Goal: Contribute content

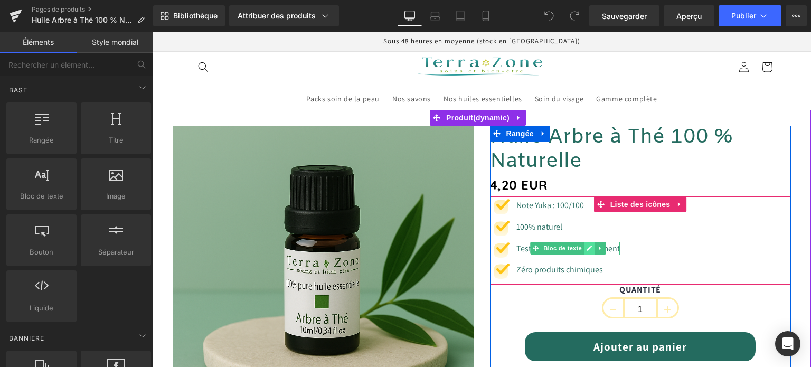
click at [588, 246] on icon at bounding box center [589, 248] width 5 height 5
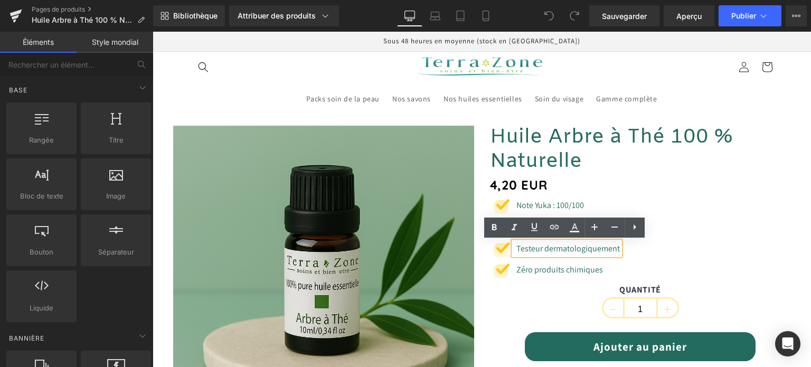
click at [540, 247] on font "Testeur dermatologiquement" at bounding box center [567, 248] width 103 height 11
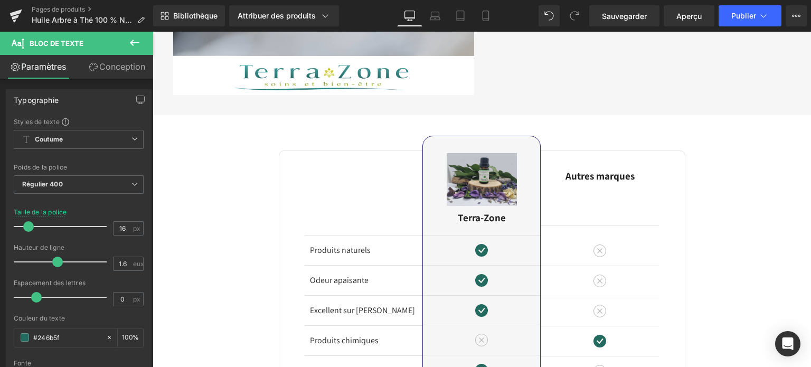
scroll to position [1794, 0]
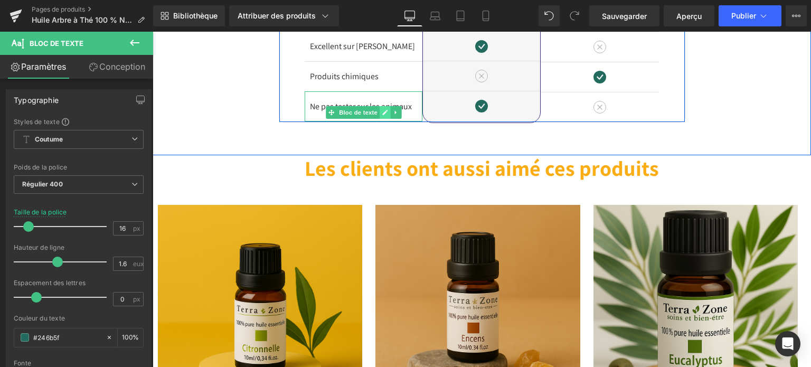
click at [379, 106] on link at bounding box center [384, 112] width 11 height 13
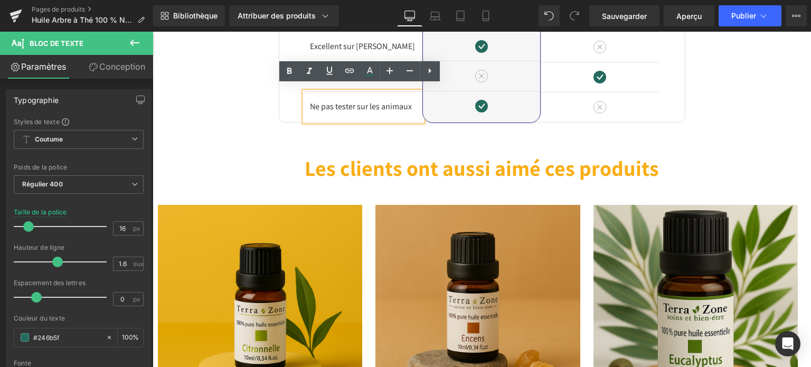
click at [354, 101] on font "Ne pas tester sur les animaux" at bounding box center [361, 106] width 102 height 11
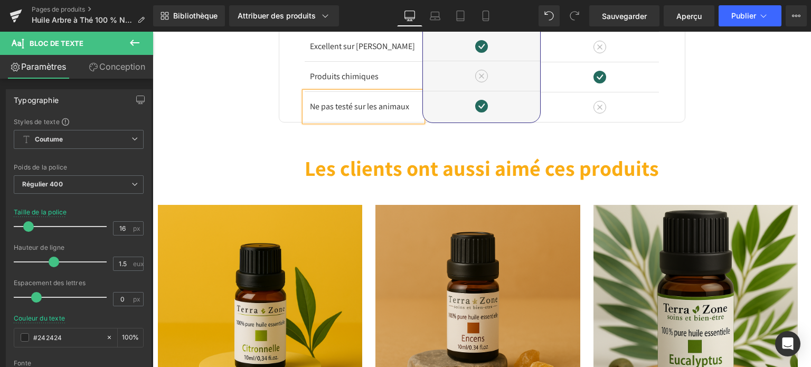
click at [331, 101] on font "Ne pas testé sur les animaux" at bounding box center [359, 106] width 99 height 11
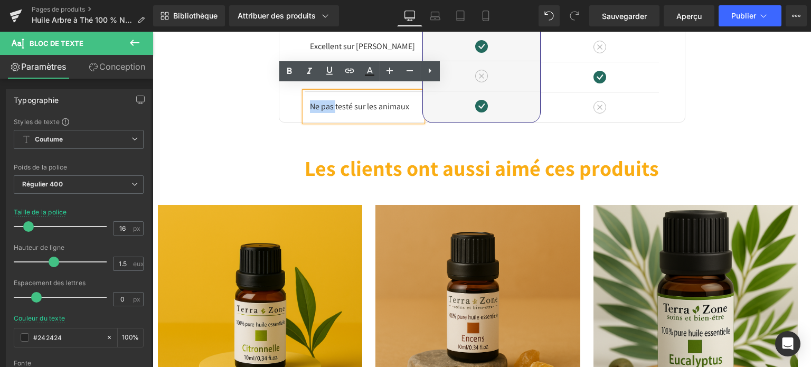
drag, startPoint x: 331, startPoint y: 101, endPoint x: 312, endPoint y: 101, distance: 19.0
click at [312, 101] on font "Ne pas testé sur les animaux" at bounding box center [359, 106] width 99 height 11
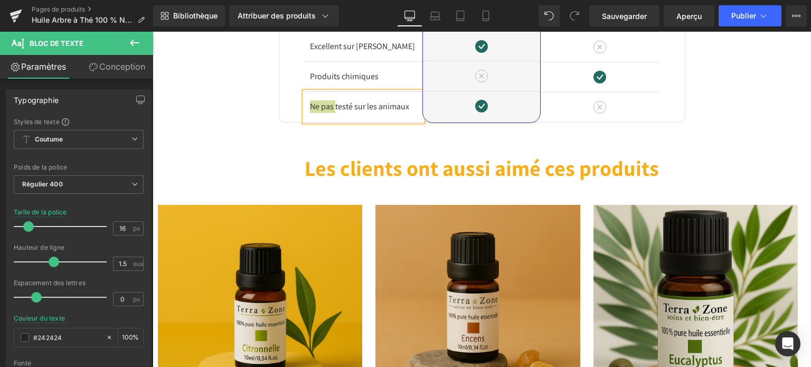
click at [537, 13] on div "Bibliothèque Attribuer des produits Product Preview Huile Arbre à Thé 100 % Nat…" at bounding box center [482, 15] width 658 height 21
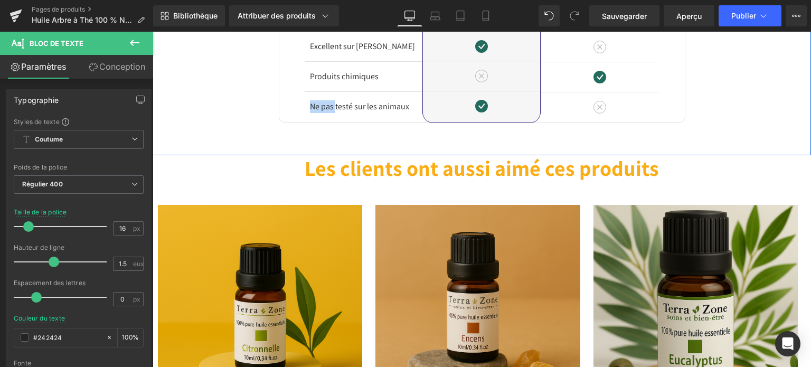
click at [492, 139] on div "Image Différences Titre Rangée Produits naturels Bloc de texte Odeur apaisante …" at bounding box center [482, 2] width 658 height 303
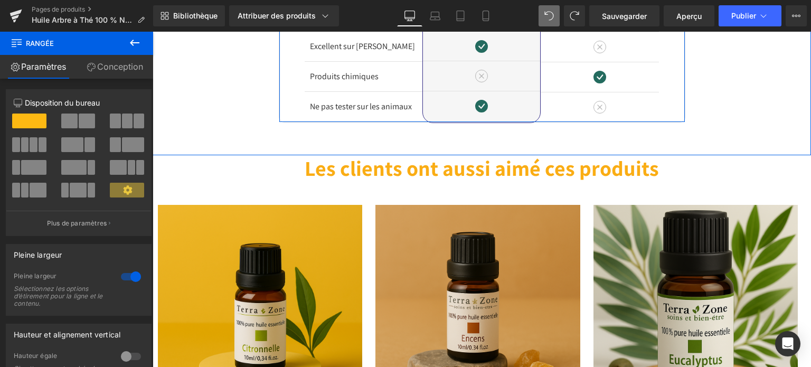
click at [287, 120] on div "Image Différences Titre Rangée Produits naturels Bloc de texte Odeur apaisante …" at bounding box center [482, 4] width 406 height 235
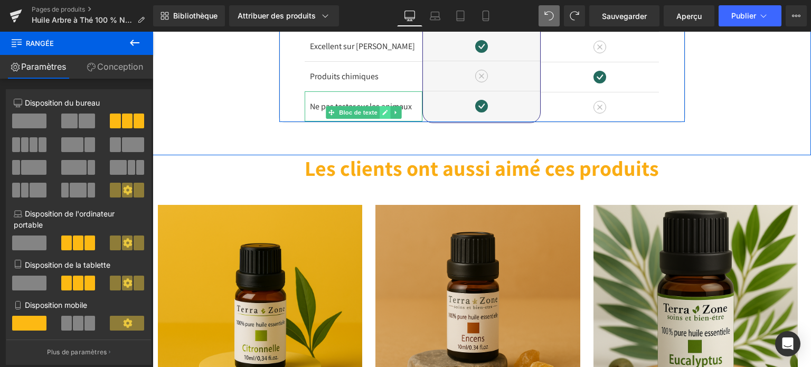
click at [382, 109] on icon at bounding box center [385, 112] width 6 height 6
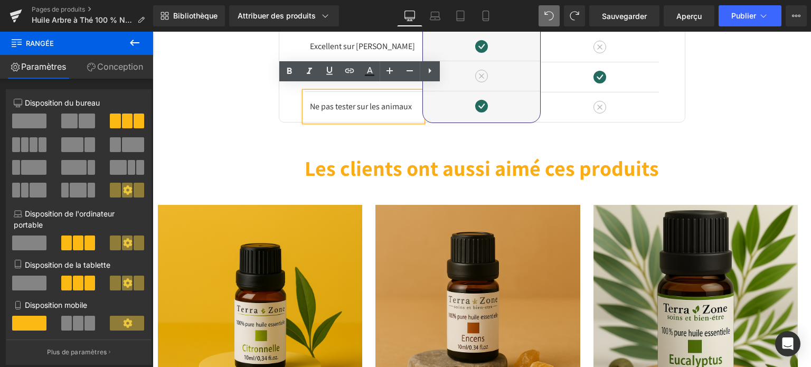
click at [331, 101] on font "Ne pas tester sur les animaux" at bounding box center [361, 106] width 102 height 11
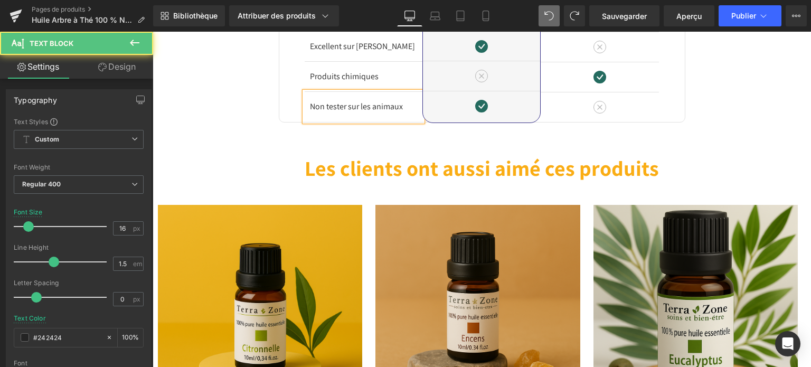
click at [343, 101] on font "Non tester sur les animaux" at bounding box center [356, 106] width 93 height 11
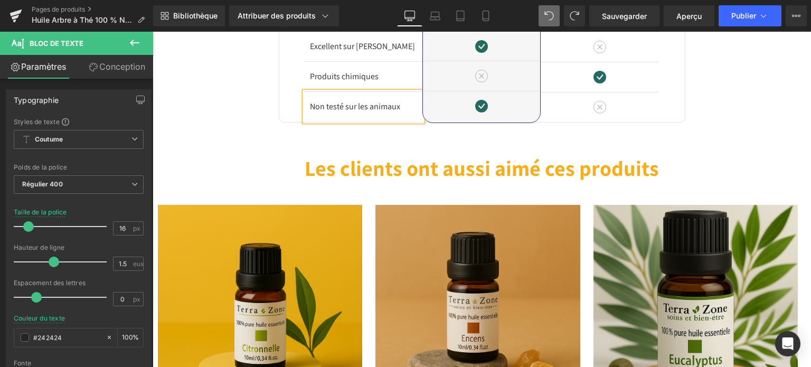
click at [344, 139] on div "Image Différences Titre Rangée Produits naturels Bloc de texte Odeur apaisante …" at bounding box center [482, 2] width 658 height 303
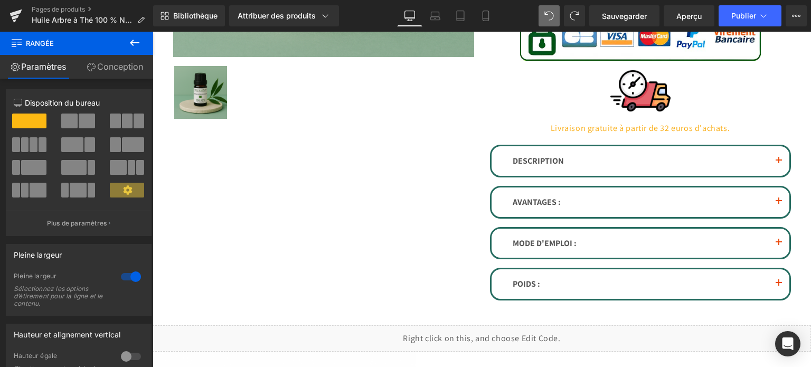
scroll to position [0, 0]
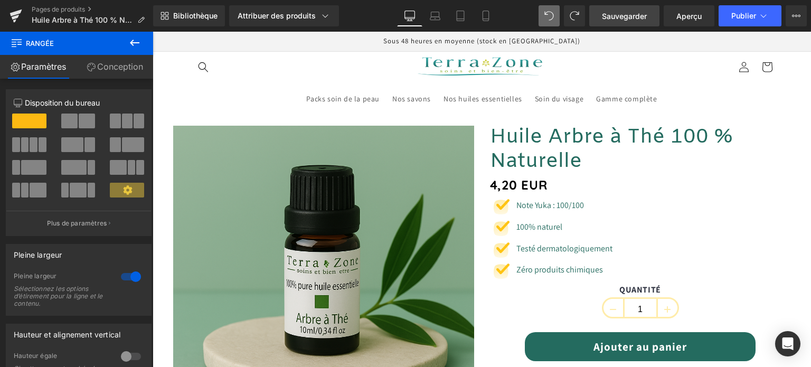
click at [602, 16] on font "Sauvegarder" at bounding box center [624, 16] width 45 height 9
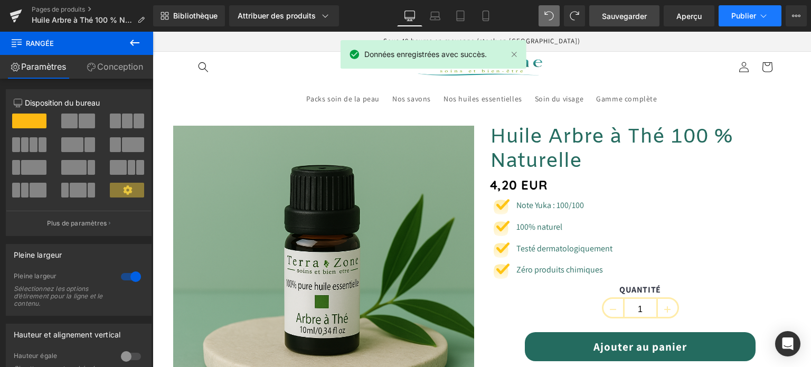
click at [744, 14] on font "Publier" at bounding box center [743, 15] width 25 height 9
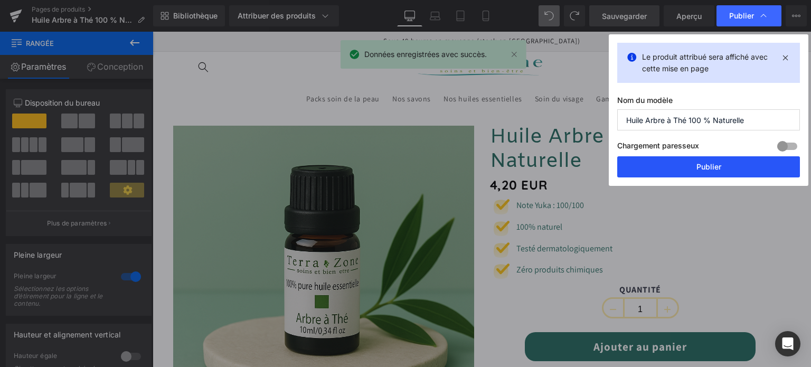
click at [715, 164] on font "Publier" at bounding box center [708, 166] width 25 height 9
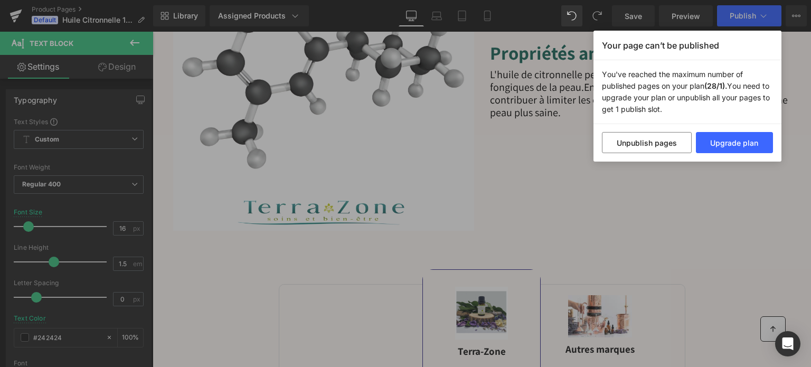
click at [476, 162] on div "Your page can’t be published You've reached the maximum number of published pag…" at bounding box center [405, 183] width 811 height 367
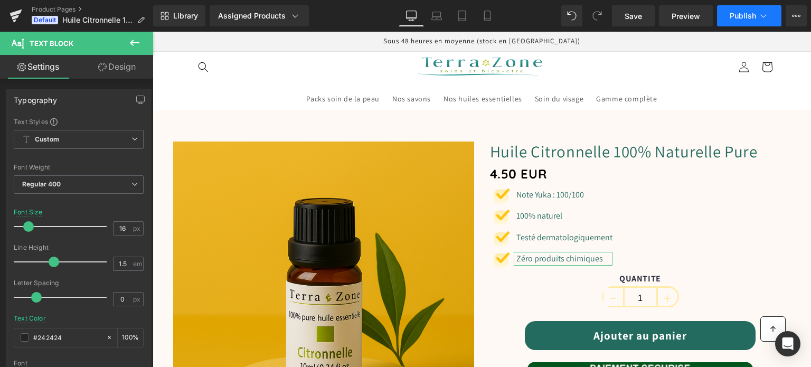
click at [744, 14] on span "Publish" at bounding box center [742, 16] width 26 height 8
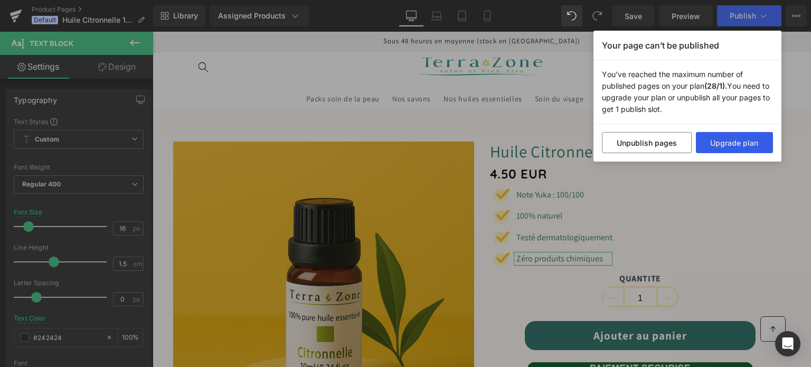
click at [718, 140] on button "Upgrade plan" at bounding box center [735, 142] width 78 height 21
click at [657, 192] on div "Your page can’t be published You've reached the maximum number of published pag…" at bounding box center [405, 183] width 811 height 367
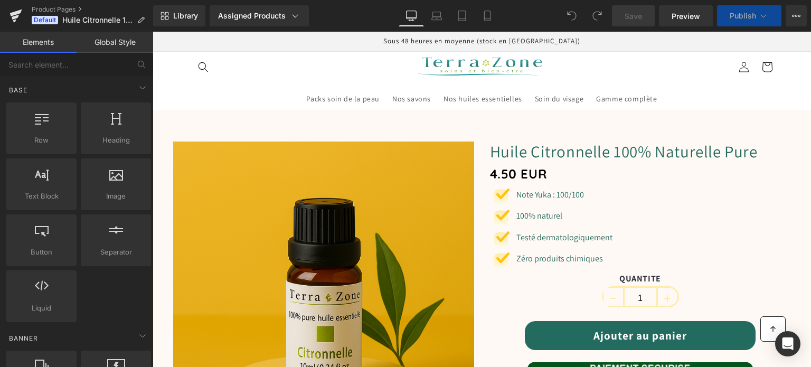
click at [730, 23] on button "Publish" at bounding box center [749, 15] width 64 height 21
click at [743, 18] on span "Publish" at bounding box center [742, 16] width 26 height 8
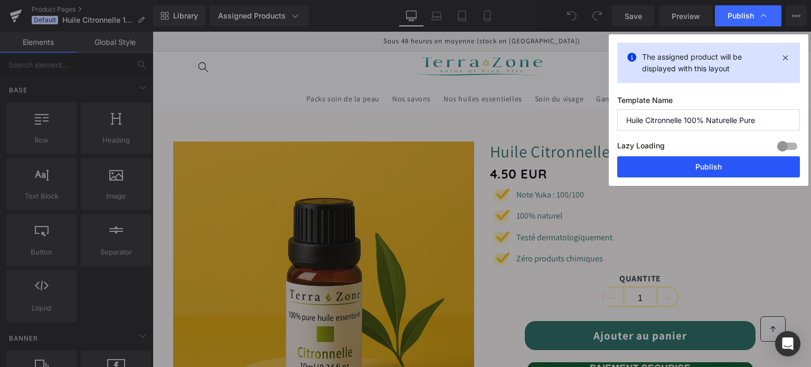
drag, startPoint x: 707, startPoint y: 173, endPoint x: 451, endPoint y: 13, distance: 301.5
click at [707, 173] on button "Publish" at bounding box center [708, 166] width 183 height 21
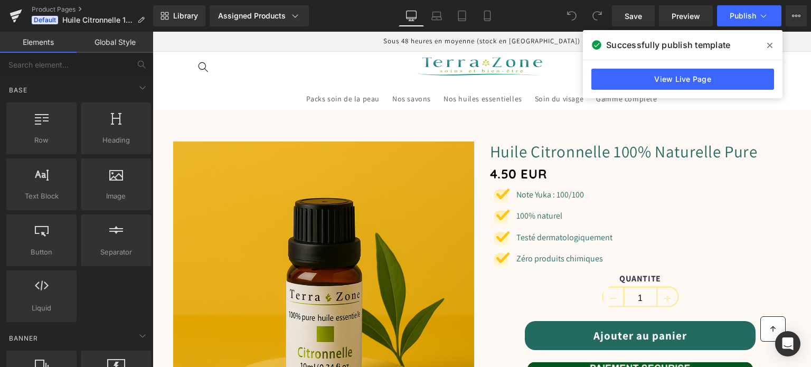
click at [768, 46] on icon at bounding box center [769, 45] width 5 height 5
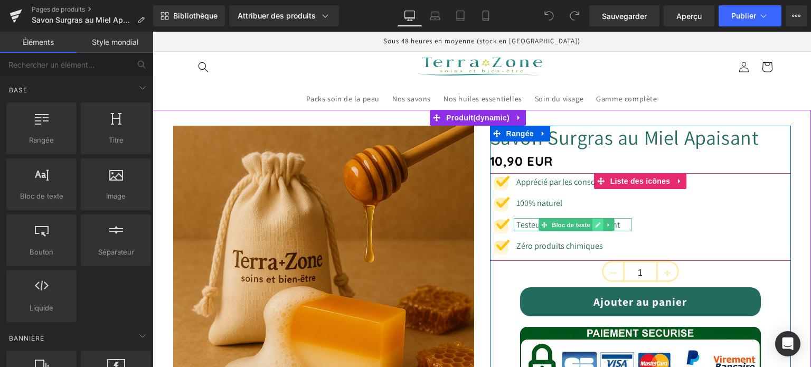
click at [592, 221] on link at bounding box center [597, 225] width 11 height 13
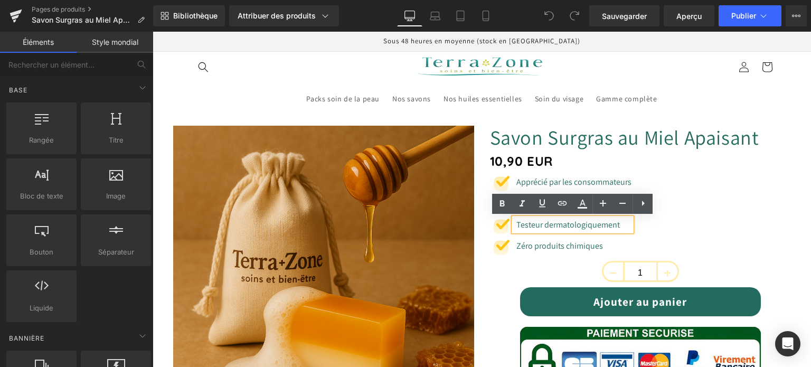
click at [538, 225] on font "Testeur dermatologiquement" at bounding box center [567, 224] width 103 height 11
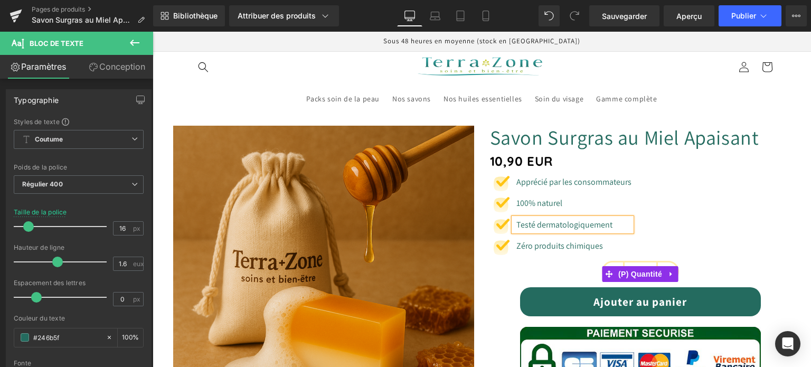
click at [517, 273] on div "1" at bounding box center [640, 274] width 301 height 26
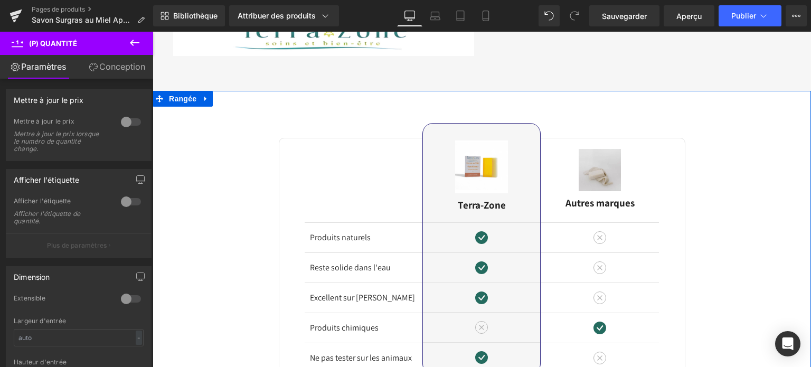
scroll to position [1742, 0]
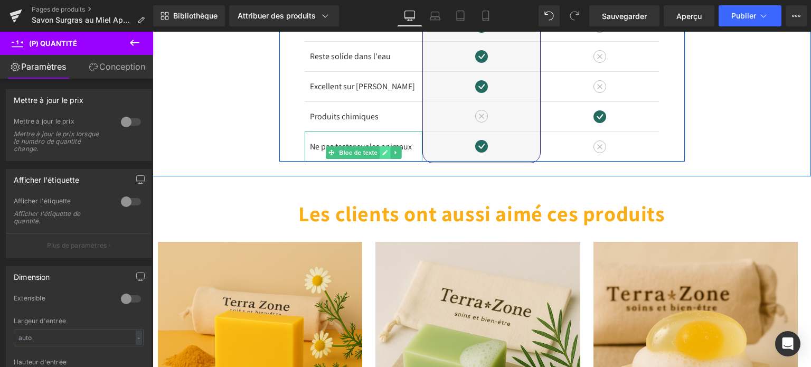
click at [382, 150] on icon at bounding box center [384, 152] width 5 height 5
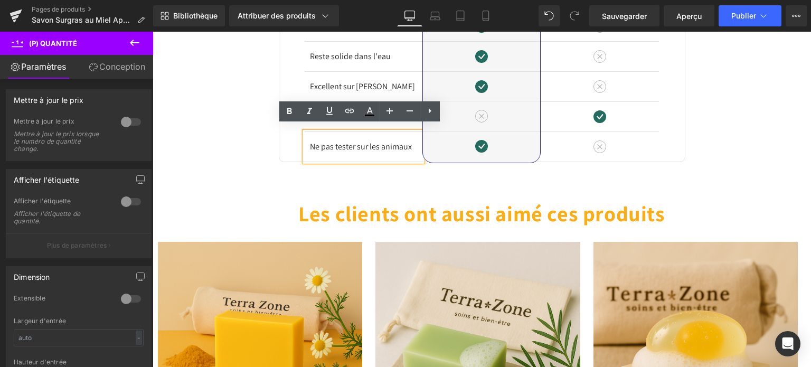
click at [355, 141] on font "Ne pas tester sur les animaux" at bounding box center [361, 146] width 102 height 11
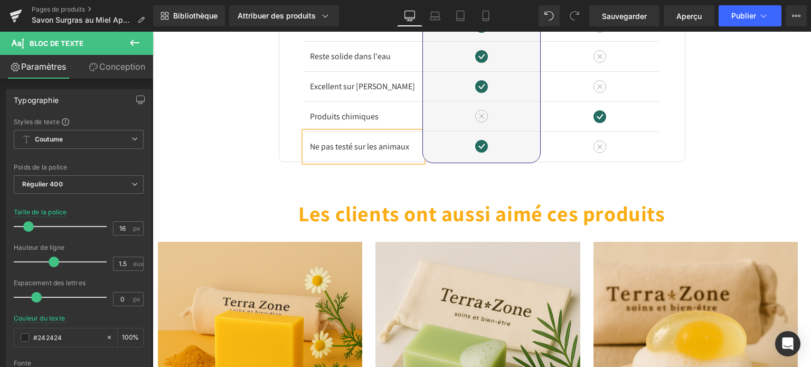
click at [331, 141] on font "Ne pas testé sur les animaux" at bounding box center [359, 146] width 99 height 11
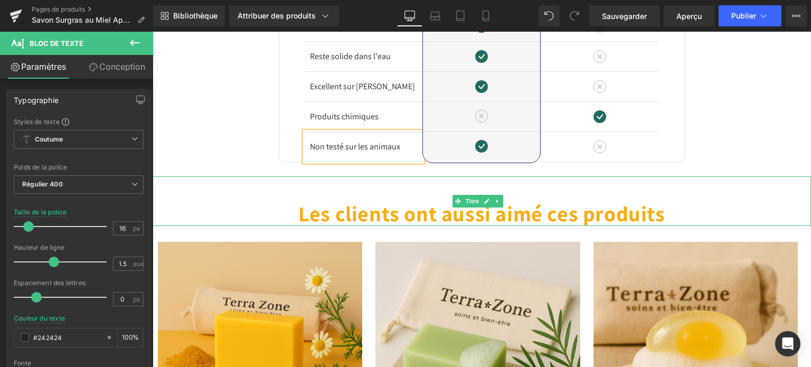
click at [305, 183] on div "Les clients ont aussi aimé ces produits" at bounding box center [482, 201] width 658 height 50
